Goal: Transaction & Acquisition: Purchase product/service

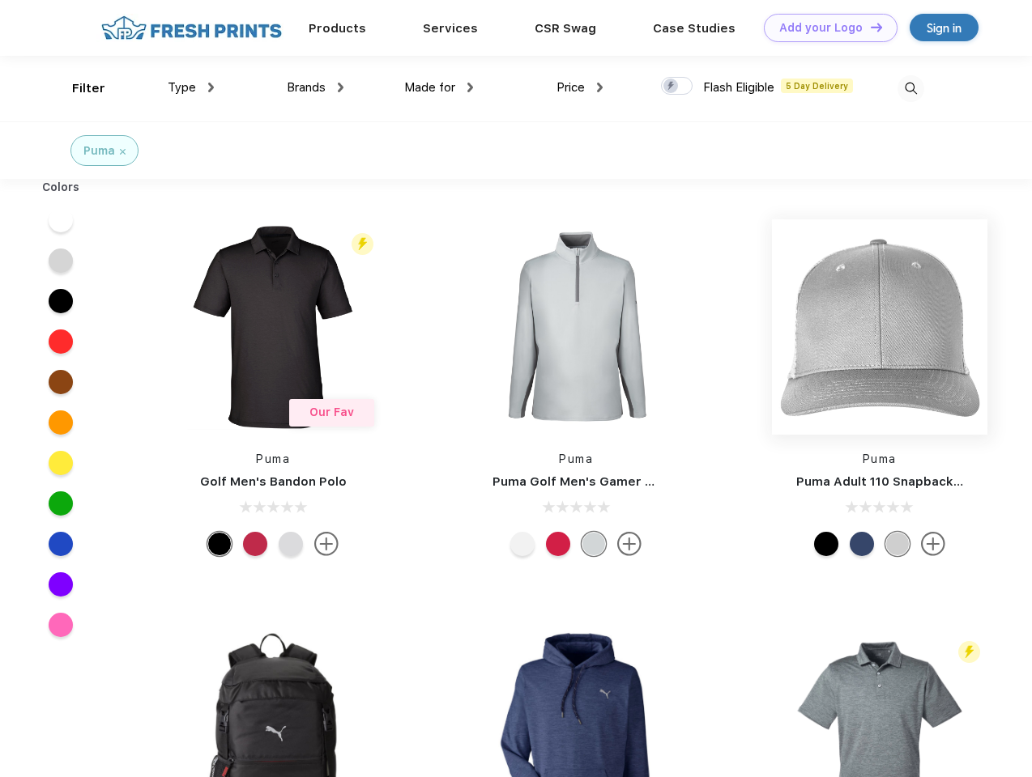
scroll to position [1, 0]
click at [824, 28] on link "Add your Logo Design Tool" at bounding box center [831, 28] width 134 height 28
click at [0, 0] on div "Design Tool" at bounding box center [0, 0] width 0 height 0
click at [869, 27] on link "Add your Logo Design Tool" at bounding box center [831, 28] width 134 height 28
click at [78, 88] on div "Filter" at bounding box center [88, 88] width 33 height 19
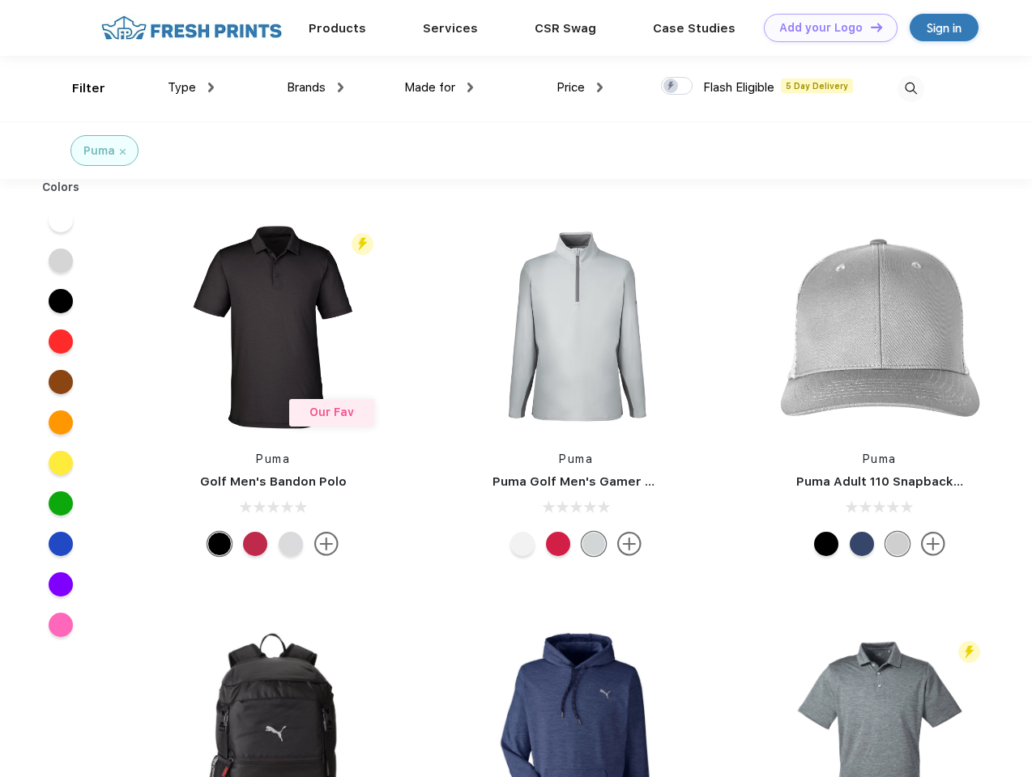
click at [191, 87] on span "Type" at bounding box center [182, 87] width 28 height 15
click at [315, 87] on span "Brands" at bounding box center [306, 87] width 39 height 15
click at [439, 87] on span "Made for" at bounding box center [429, 87] width 51 height 15
click at [580, 87] on span "Price" at bounding box center [570, 87] width 28 height 15
click at [677, 87] on div at bounding box center [677, 86] width 32 height 18
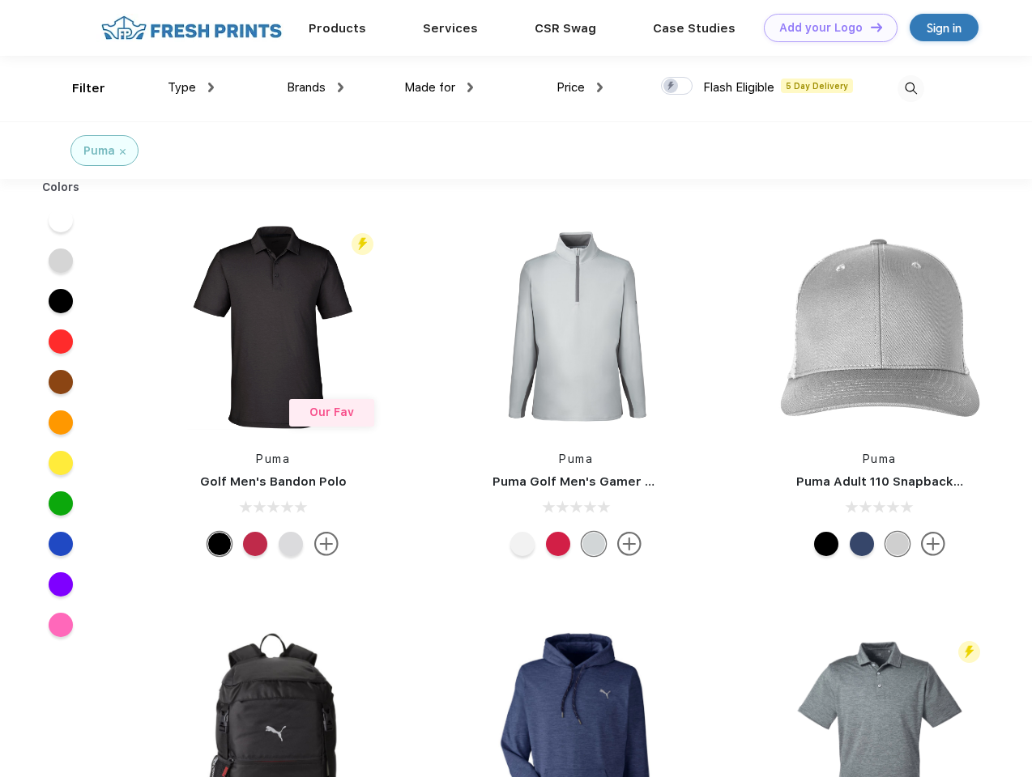
click at [671, 87] on input "checkbox" at bounding box center [666, 81] width 11 height 11
click at [910, 88] on img at bounding box center [910, 88] width 27 height 27
